Goal: Navigation & Orientation: Go to known website

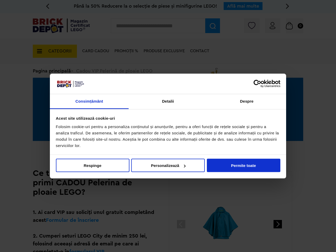
click at [168, 126] on div "Folosim cookie-uri pentru a personaliza conținutul și anunțurile, pentru a ofer…" at bounding box center [168, 135] width 224 height 25
click at [89, 101] on link "Consimțământ" at bounding box center [89, 101] width 79 height 15
click at [168, 101] on link "Detalii" at bounding box center [167, 101] width 79 height 15
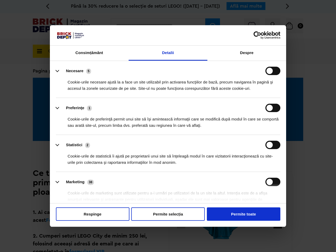
click at [246, 101] on li "Preferinţe 1 Cookie-urile de preferinţă permit unui site să îşi amintească info…" at bounding box center [168, 116] width 224 height 37
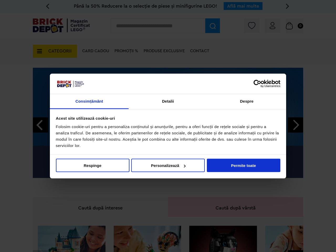
click at [168, 126] on div "Folosim cookie-uri pentru a personaliza conținutul și anunțurile, pentru a ofer…" at bounding box center [168, 135] width 224 height 25
